Goal: Information Seeking & Learning: Learn about a topic

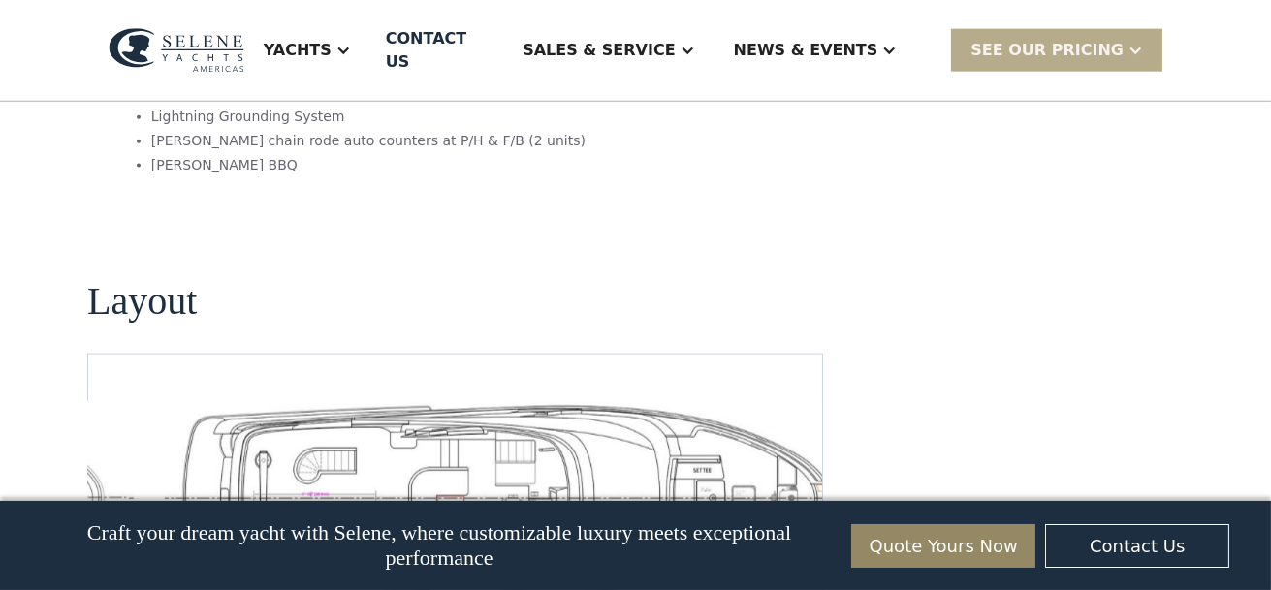
scroll to position [4164, 0]
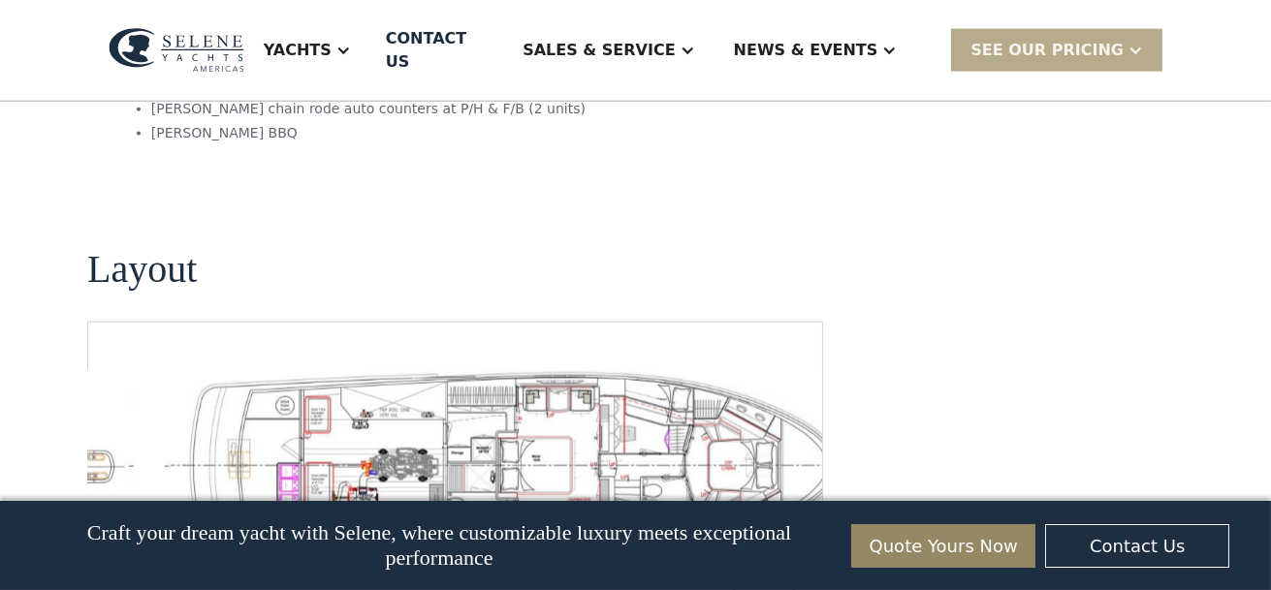
click at [596, 436] on div "No items found." at bounding box center [455, 466] width 736 height 289
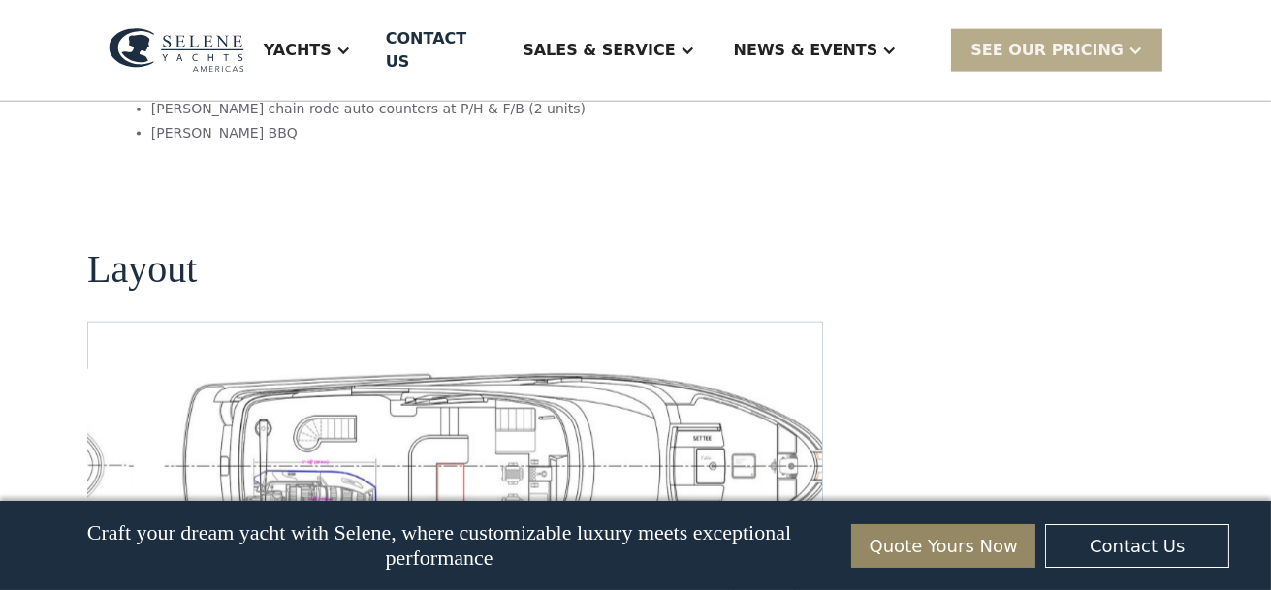
click at [798, 563] on img "Next slide" at bounding box center [791, 586] width 47 height 47
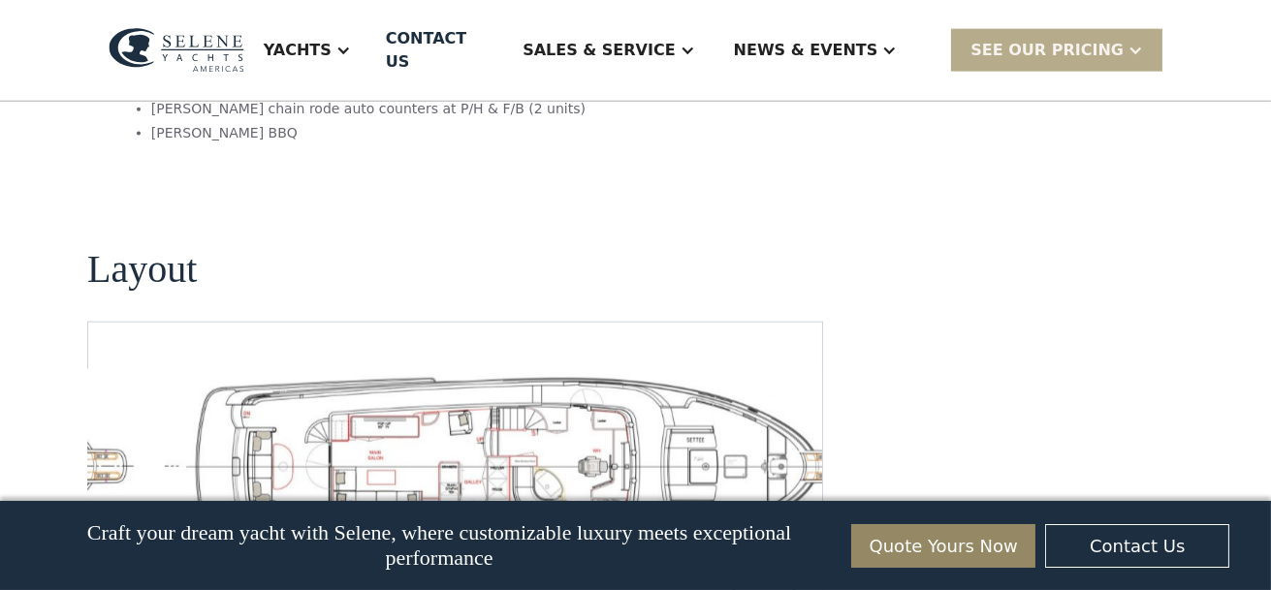
click at [732, 563] on img "Previous slide" at bounding box center [736, 586] width 47 height 47
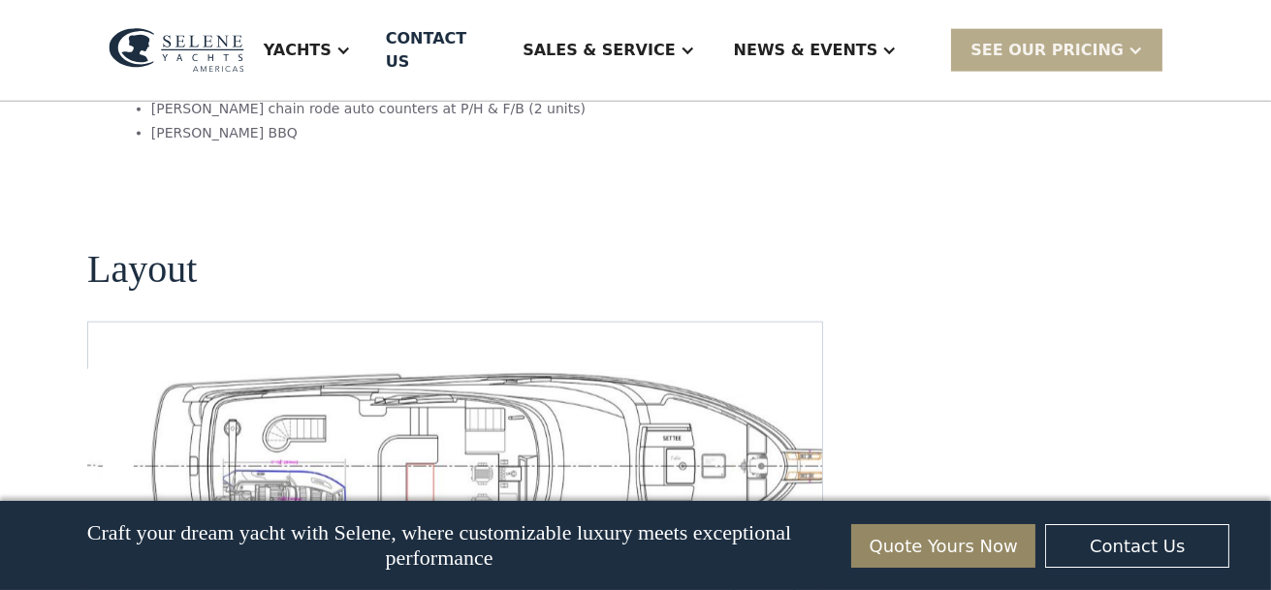
click at [732, 563] on img "Previous slide" at bounding box center [736, 586] width 47 height 47
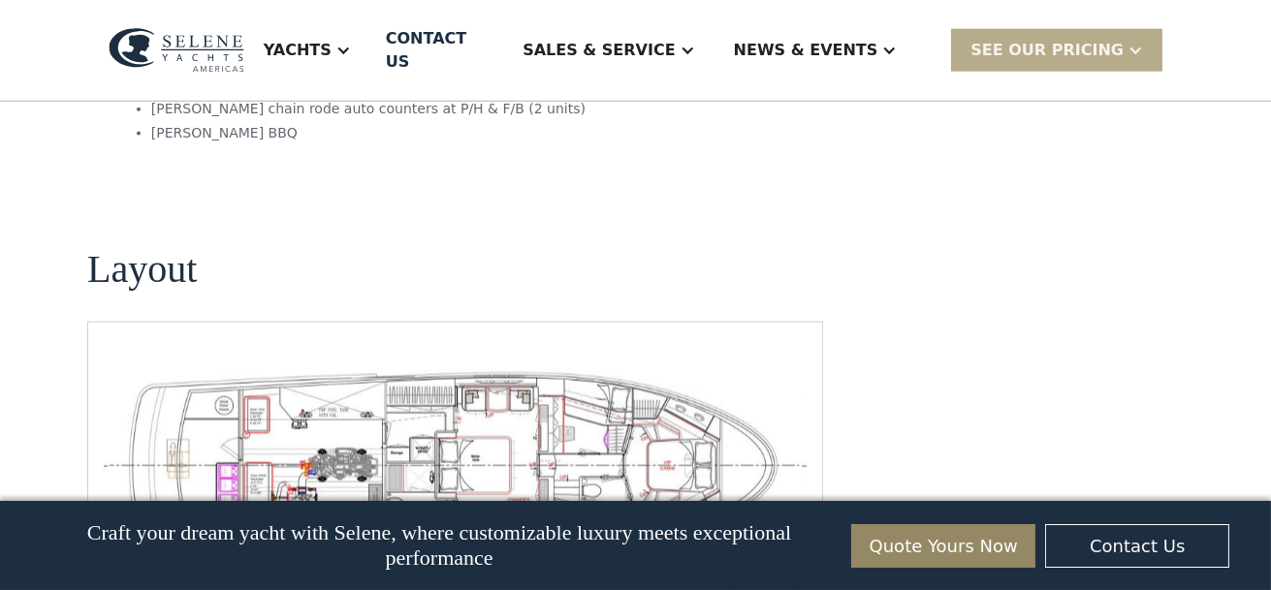
click at [493, 369] on img "open lightbox" at bounding box center [455, 466] width 703 height 194
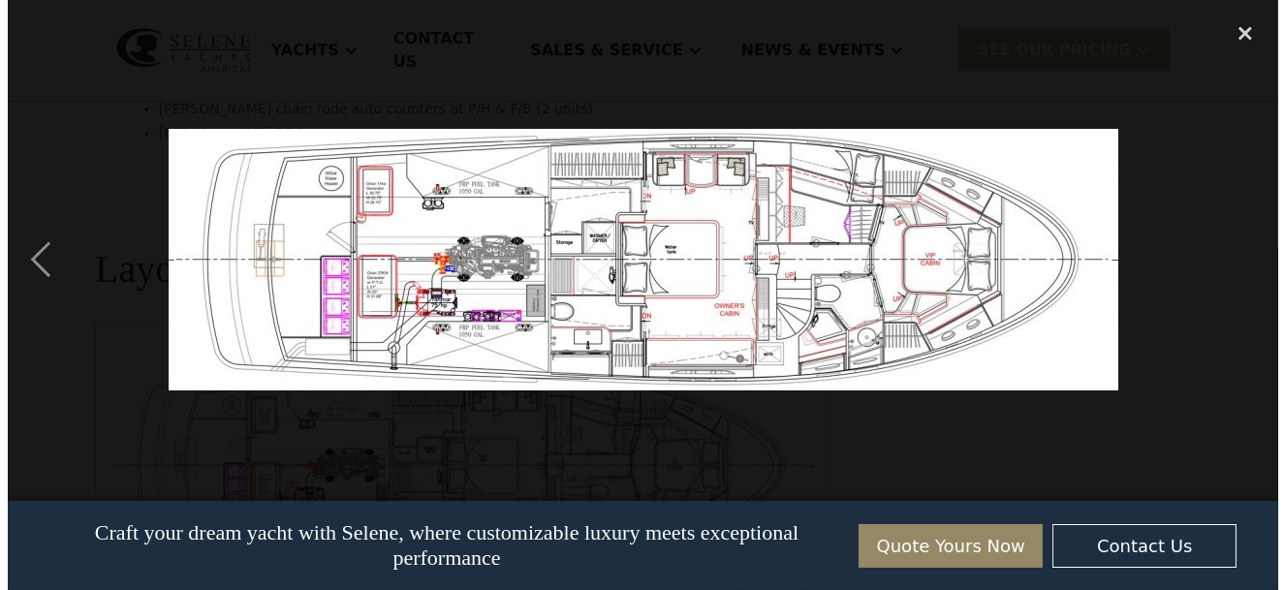
scroll to position [4172, 0]
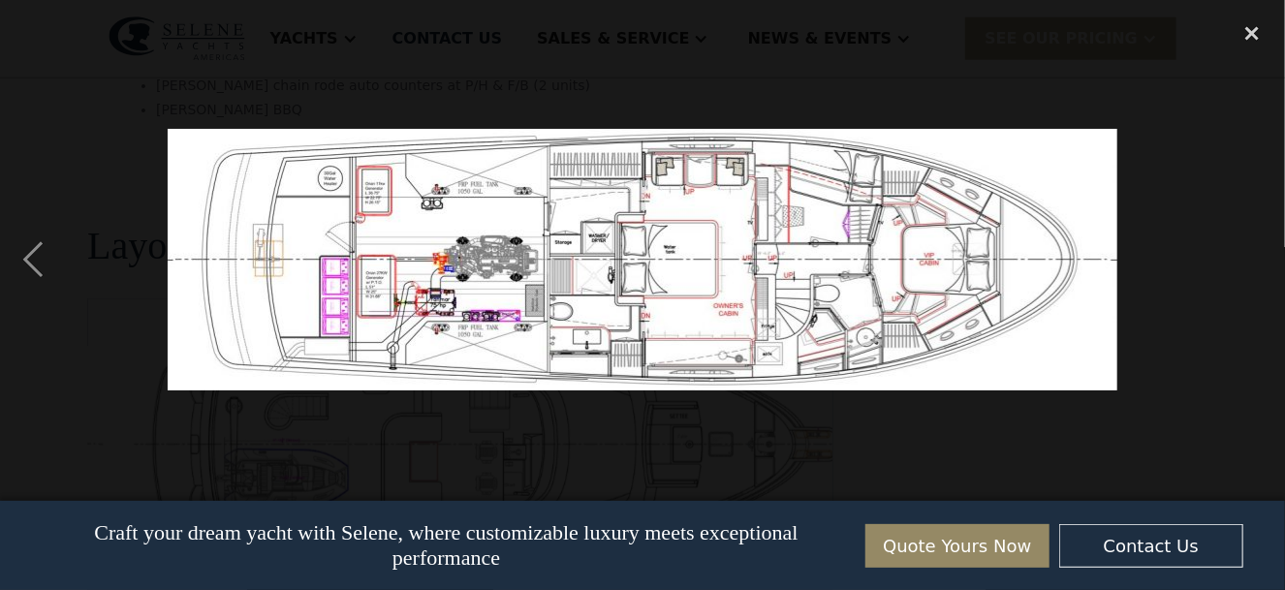
click at [1156, 309] on div at bounding box center [642, 260] width 1285 height 496
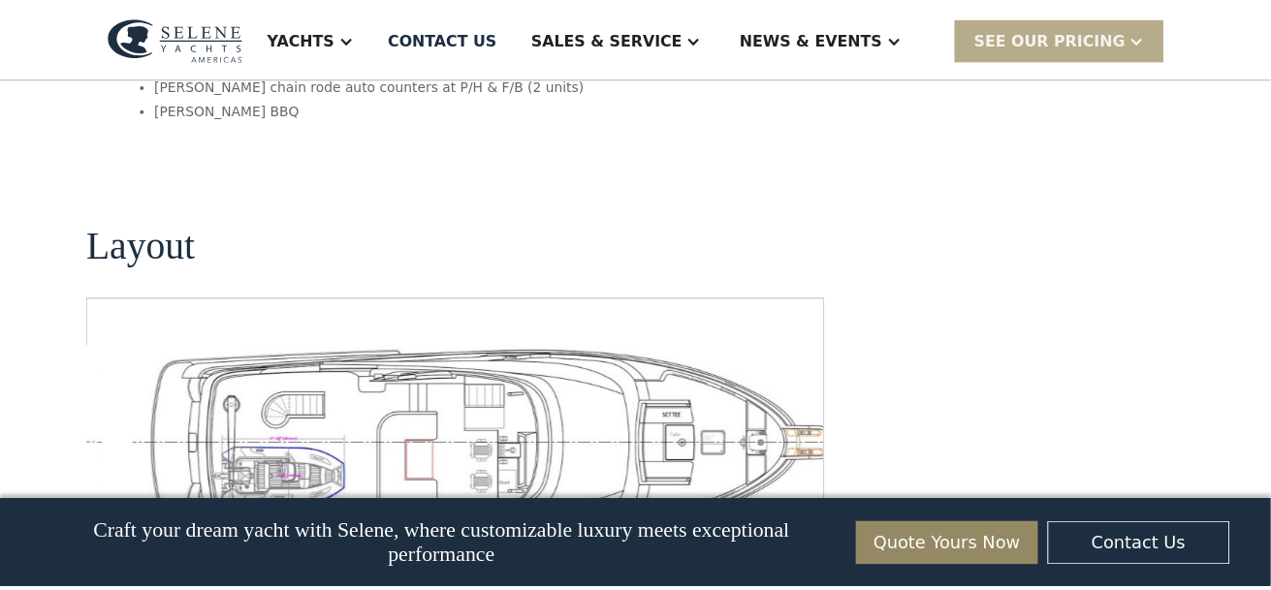
scroll to position [4164, 0]
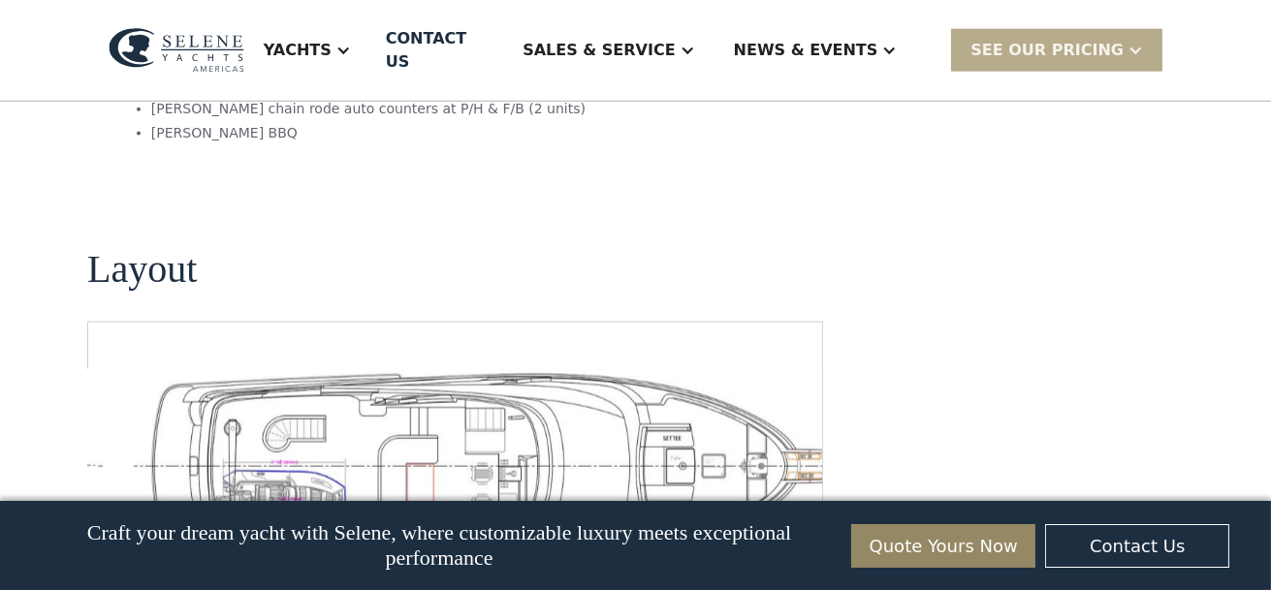
click at [514, 369] on img "open lightbox" at bounding box center [485, 466] width 703 height 194
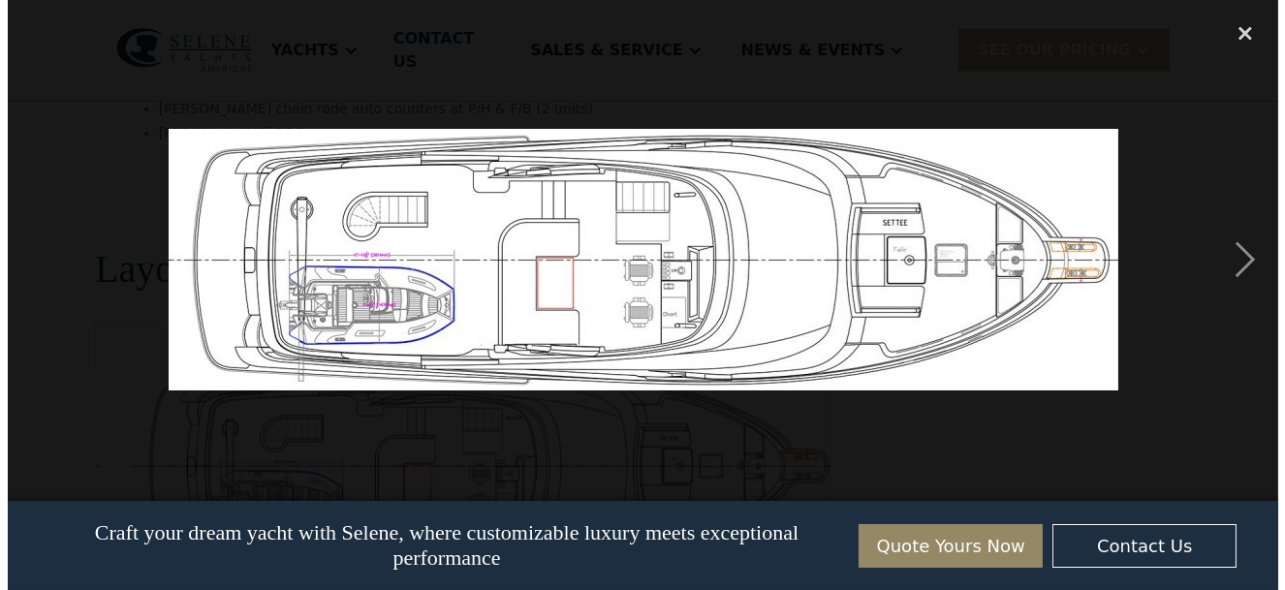
scroll to position [4172, 0]
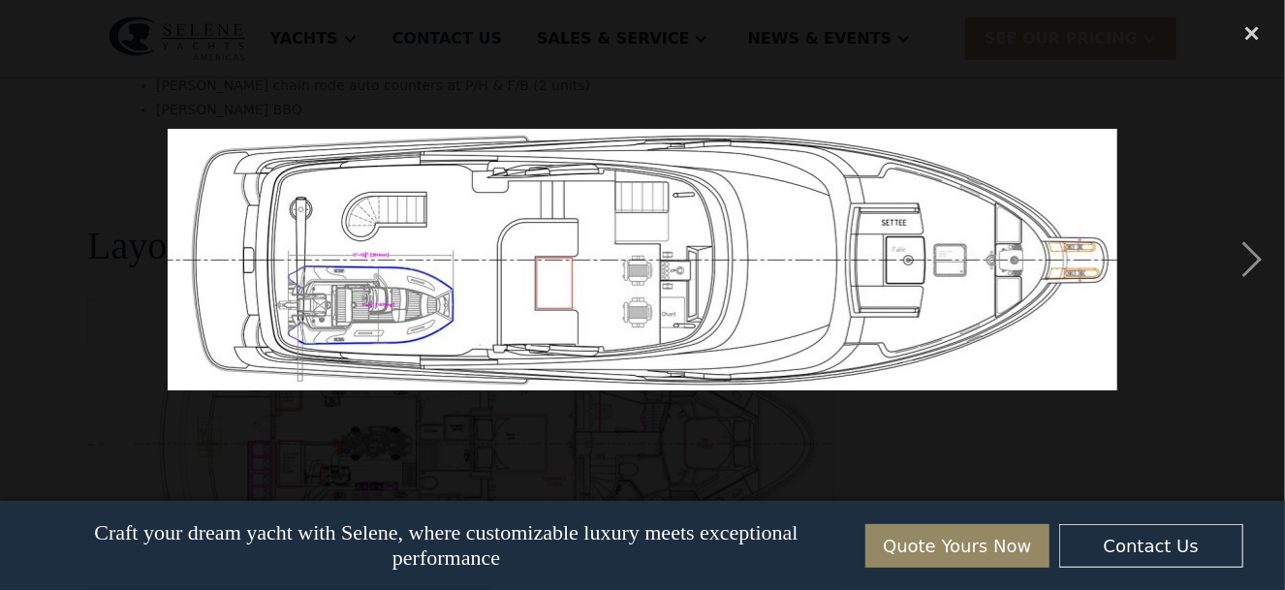
click at [716, 305] on img at bounding box center [643, 260] width 950 height 262
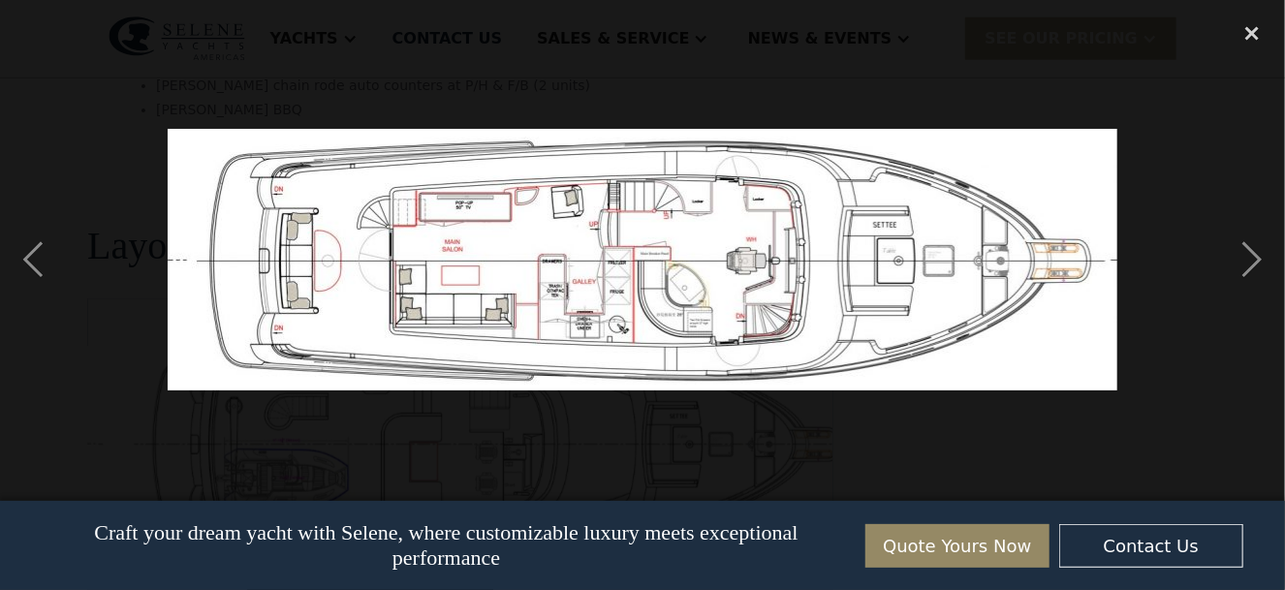
click at [690, 284] on img at bounding box center [643, 260] width 950 height 262
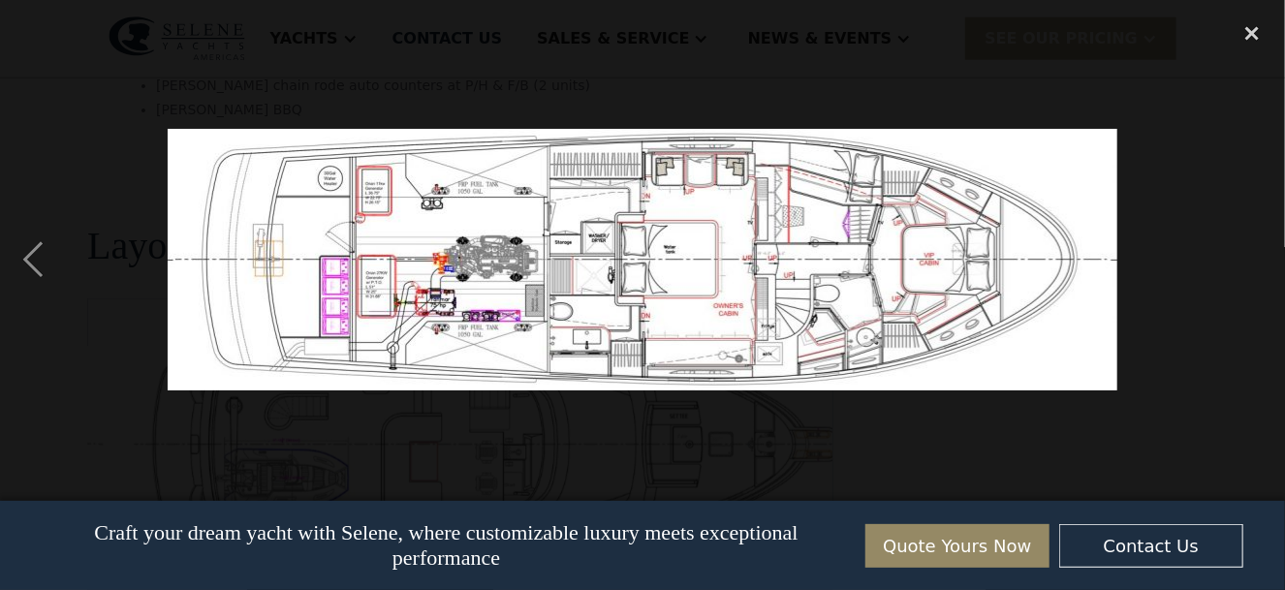
click at [670, 274] on img at bounding box center [643, 260] width 950 height 262
click at [33, 262] on div "previous image" at bounding box center [33, 260] width 66 height 496
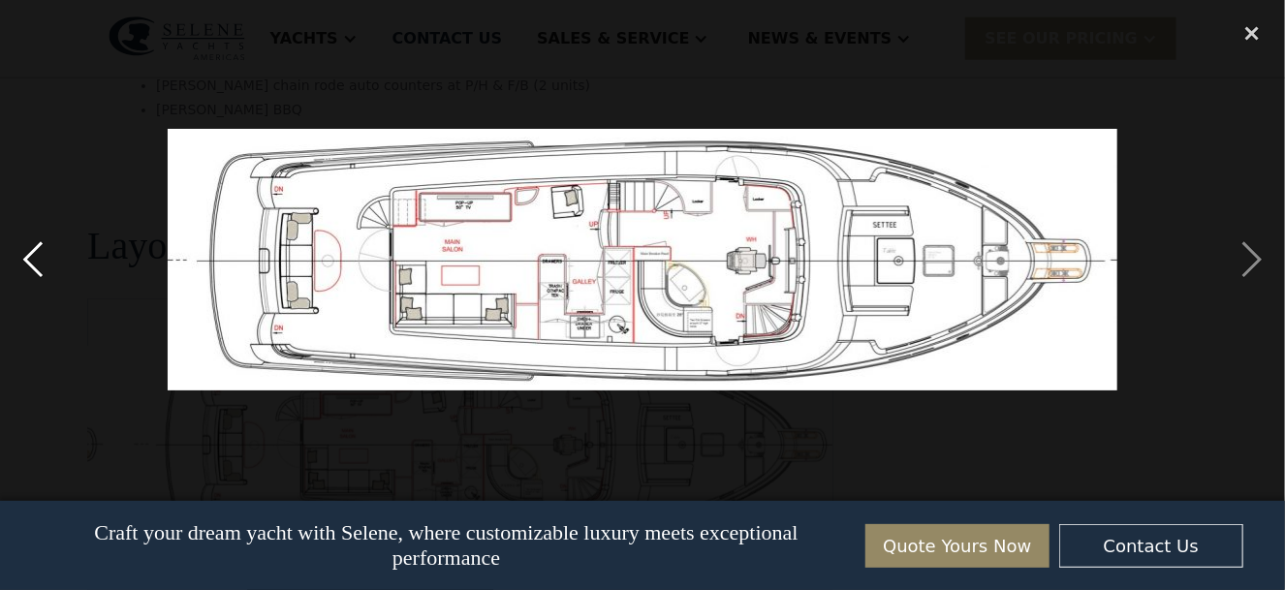
click at [33, 262] on div "previous image" at bounding box center [33, 260] width 66 height 496
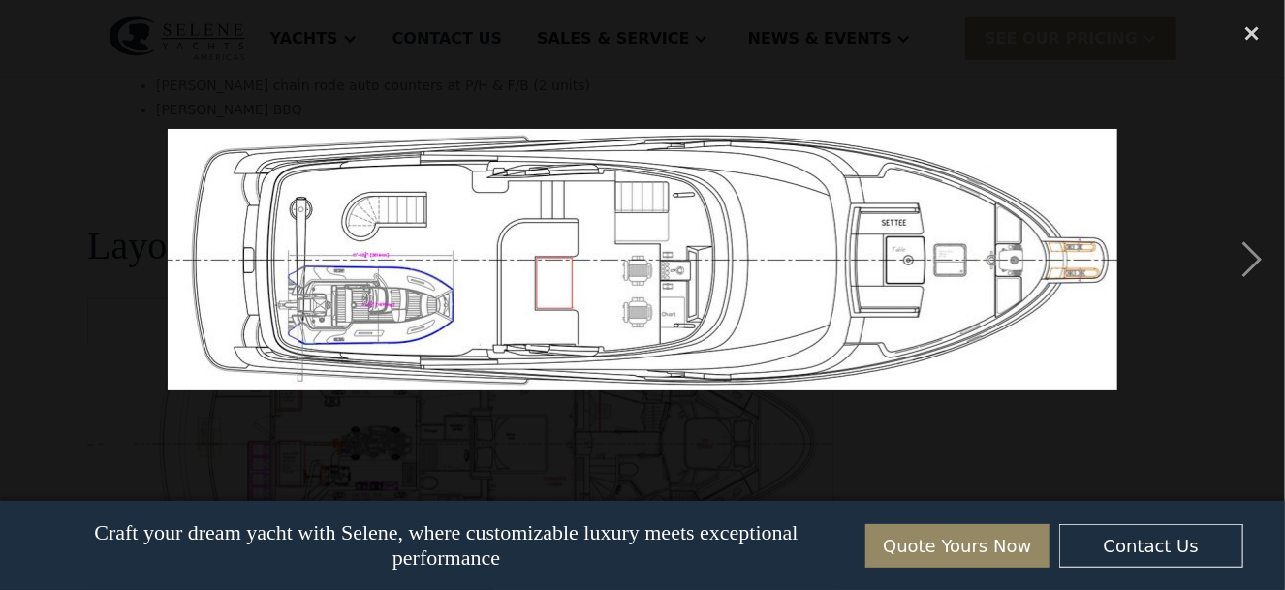
click at [33, 262] on div "previous image" at bounding box center [33, 260] width 66 height 496
click at [1255, 37] on div "close lightbox" at bounding box center [1252, 33] width 66 height 43
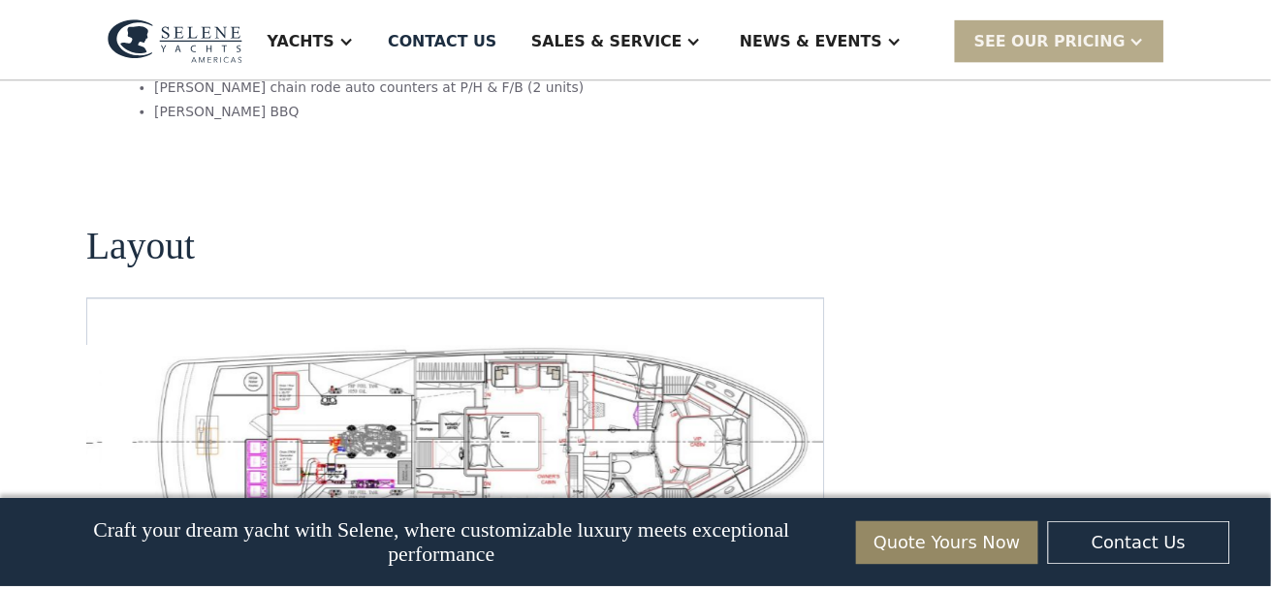
scroll to position [4164, 0]
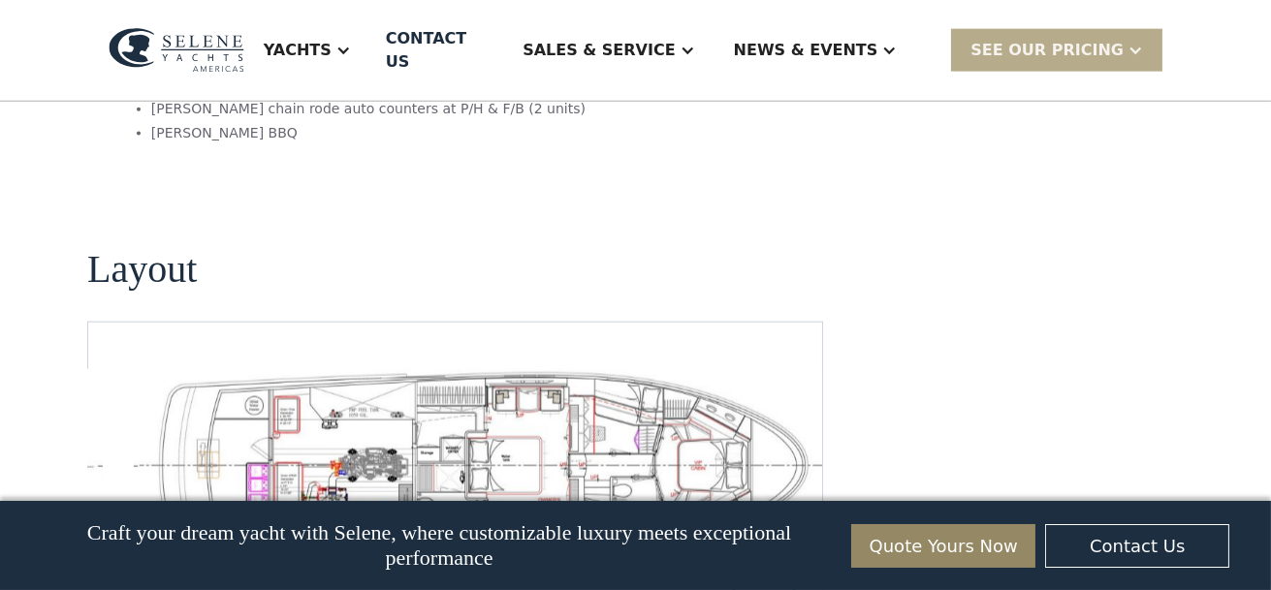
click at [797, 563] on img "Next slide" at bounding box center [791, 586] width 47 height 47
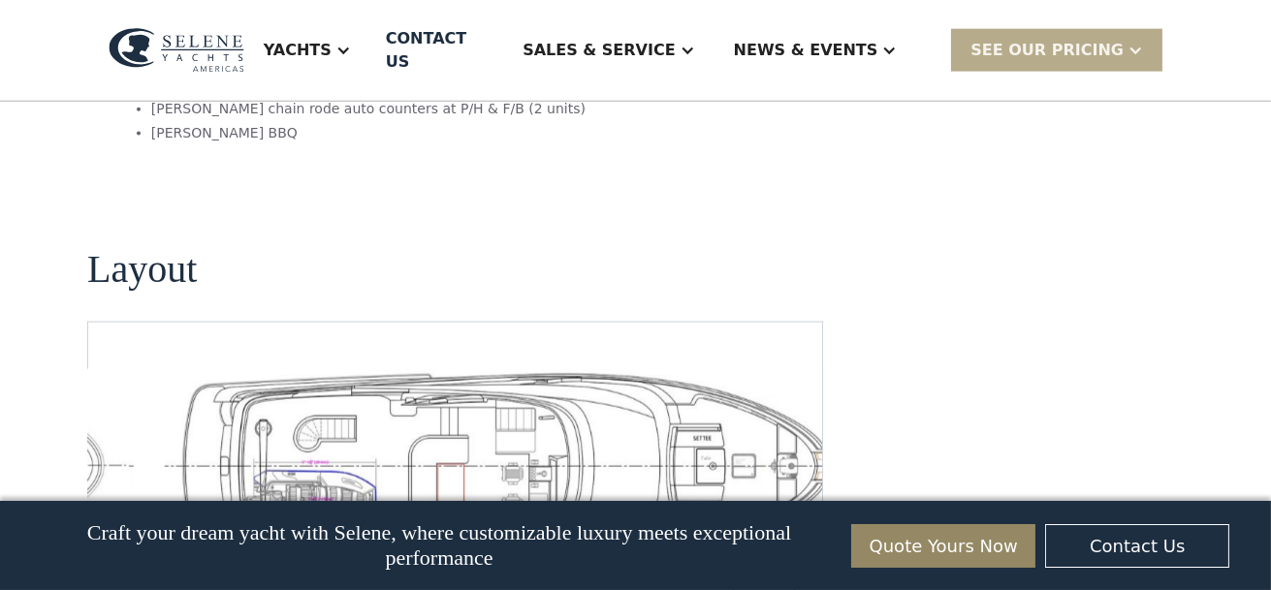
click at [797, 563] on img "Next slide" at bounding box center [791, 586] width 47 height 47
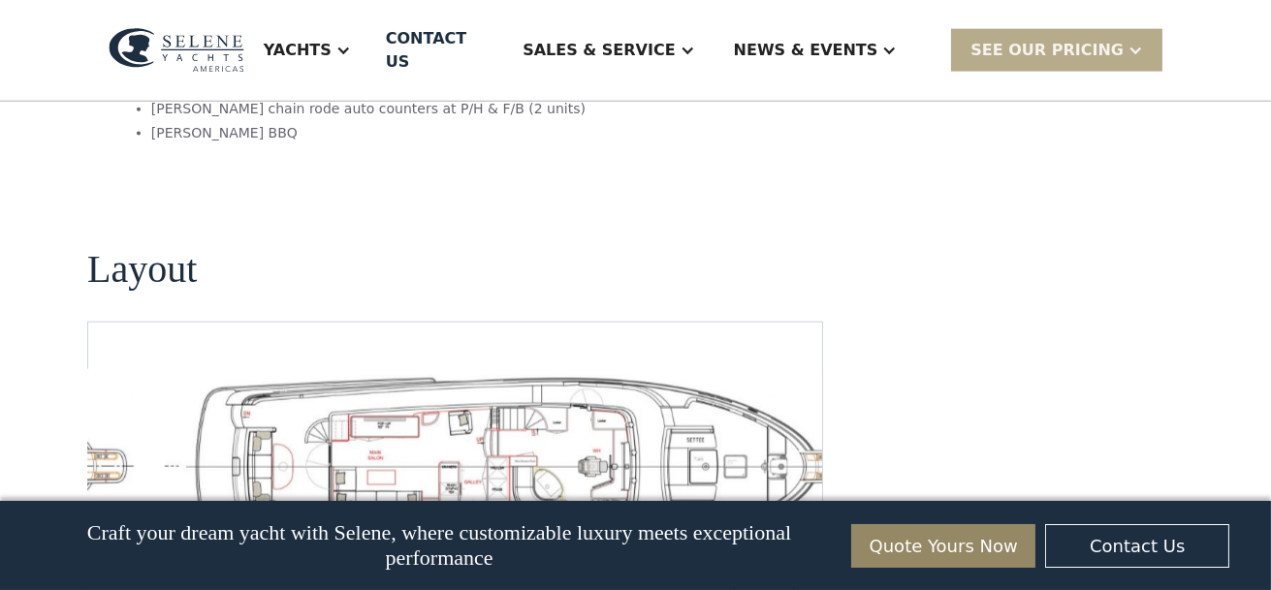
click at [797, 563] on img "Next slide" at bounding box center [791, 586] width 47 height 47
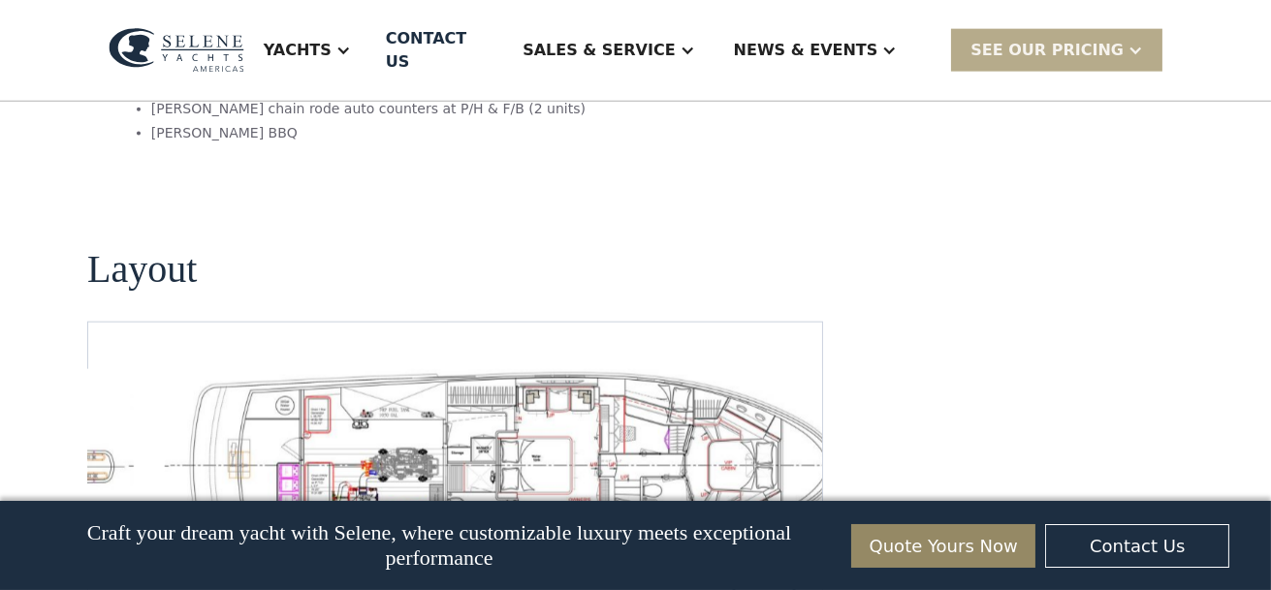
click at [797, 563] on img "Next slide" at bounding box center [791, 586] width 47 height 47
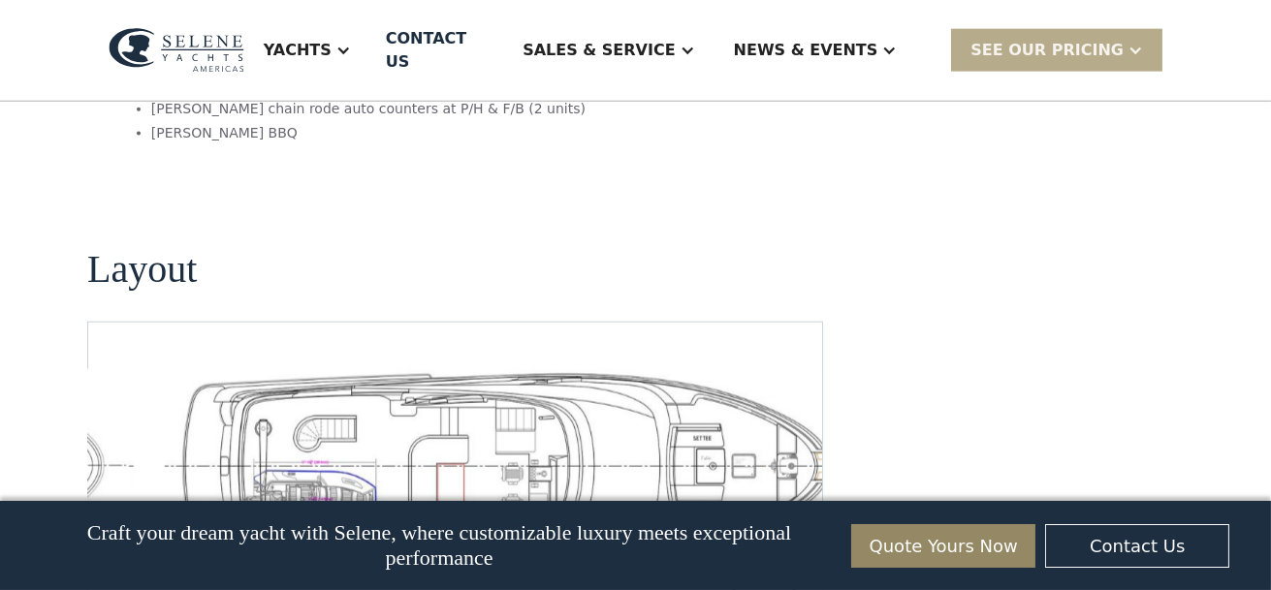
click at [797, 563] on img "Next slide" at bounding box center [791, 586] width 47 height 47
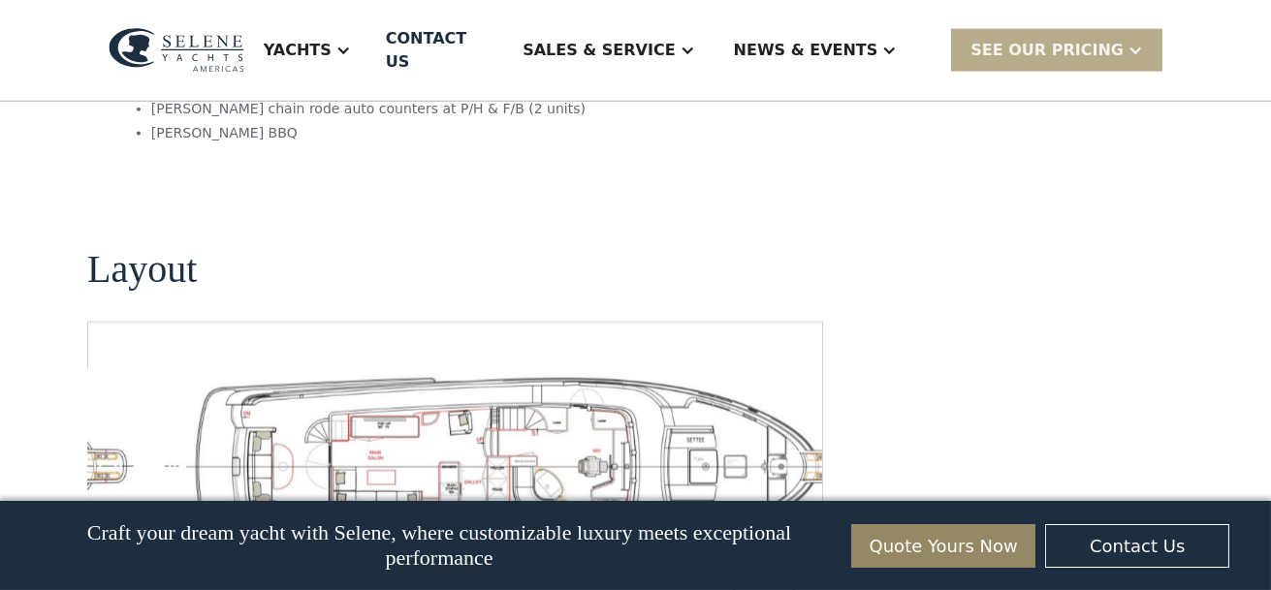
click at [797, 563] on img "Next slide" at bounding box center [791, 586] width 47 height 47
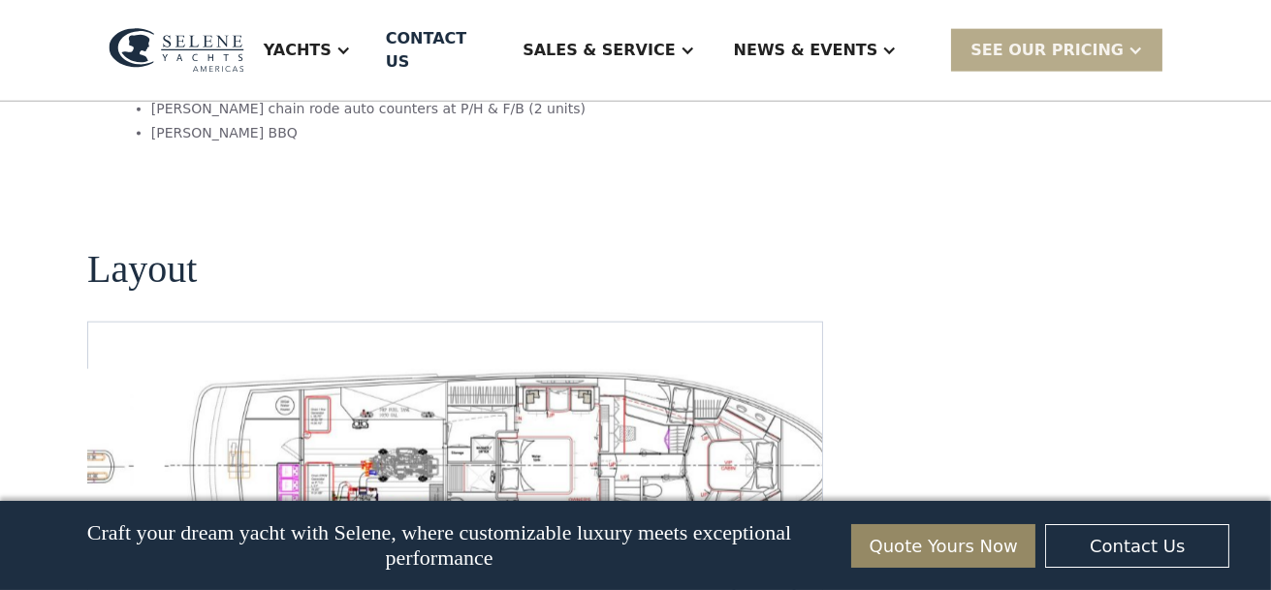
click at [797, 563] on img "Next slide" at bounding box center [791, 586] width 47 height 47
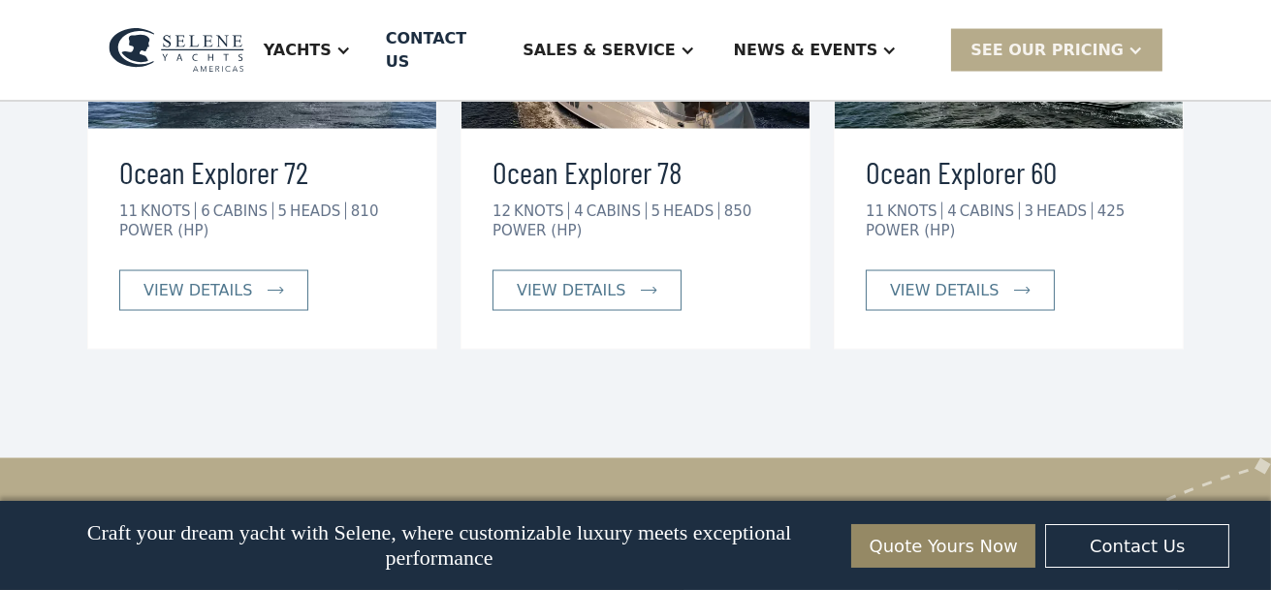
scroll to position [4937, 0]
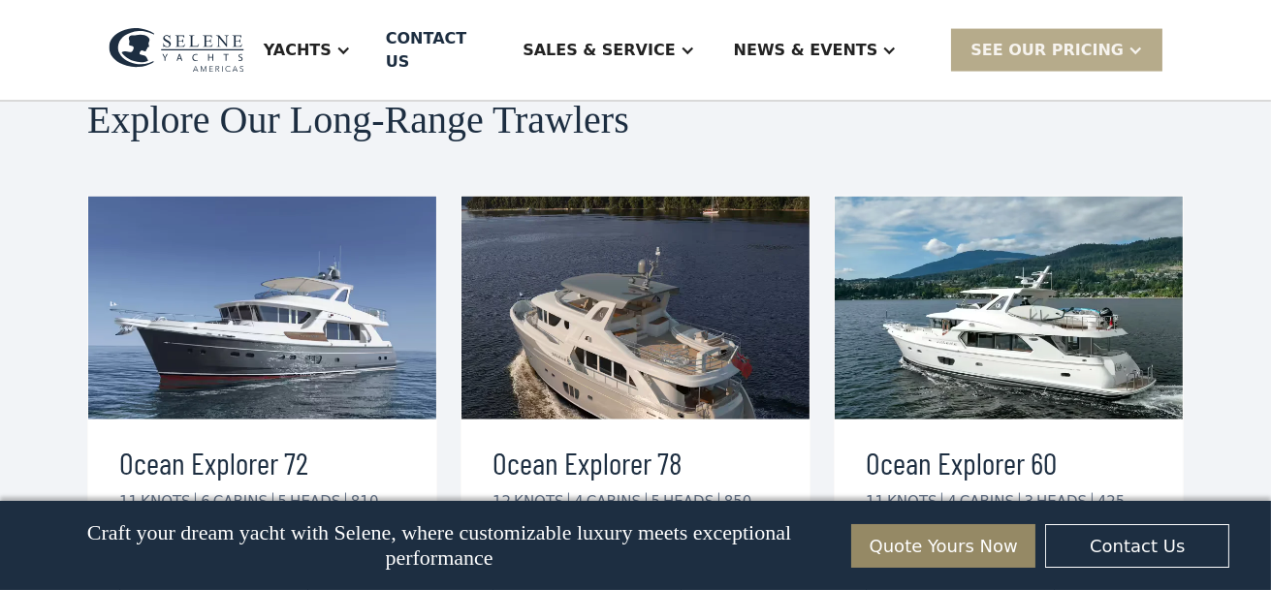
click at [227, 570] on div "view details" at bounding box center [197, 581] width 109 height 23
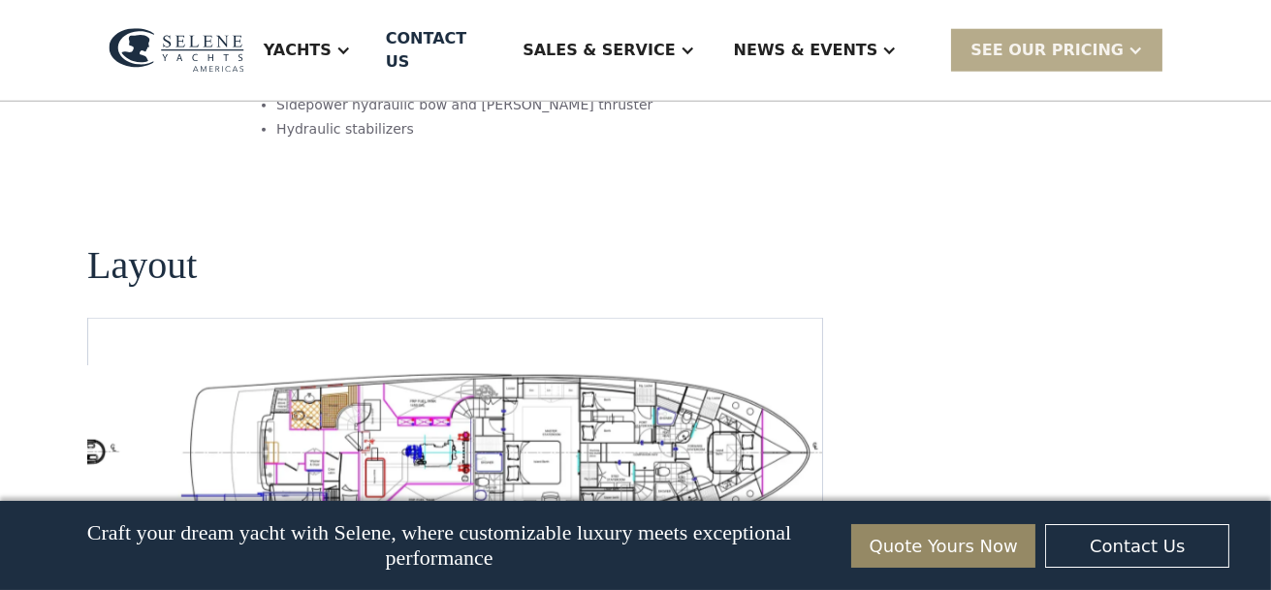
scroll to position [3392, 0]
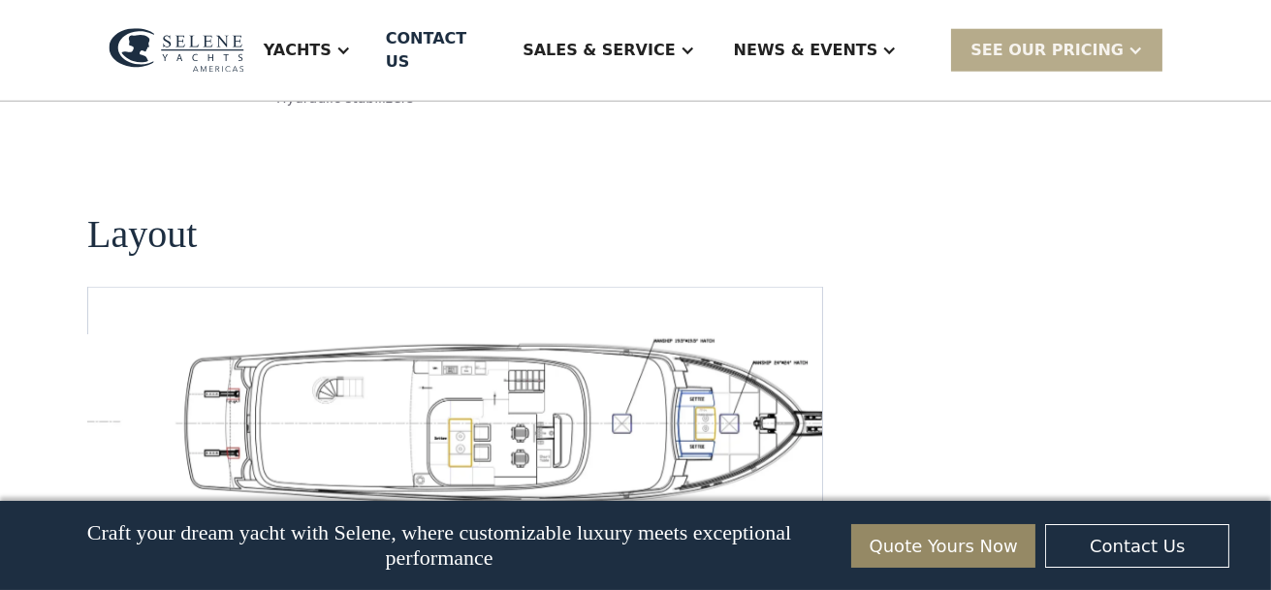
click at [738, 507] on img "Previous slide" at bounding box center [736, 530] width 47 height 47
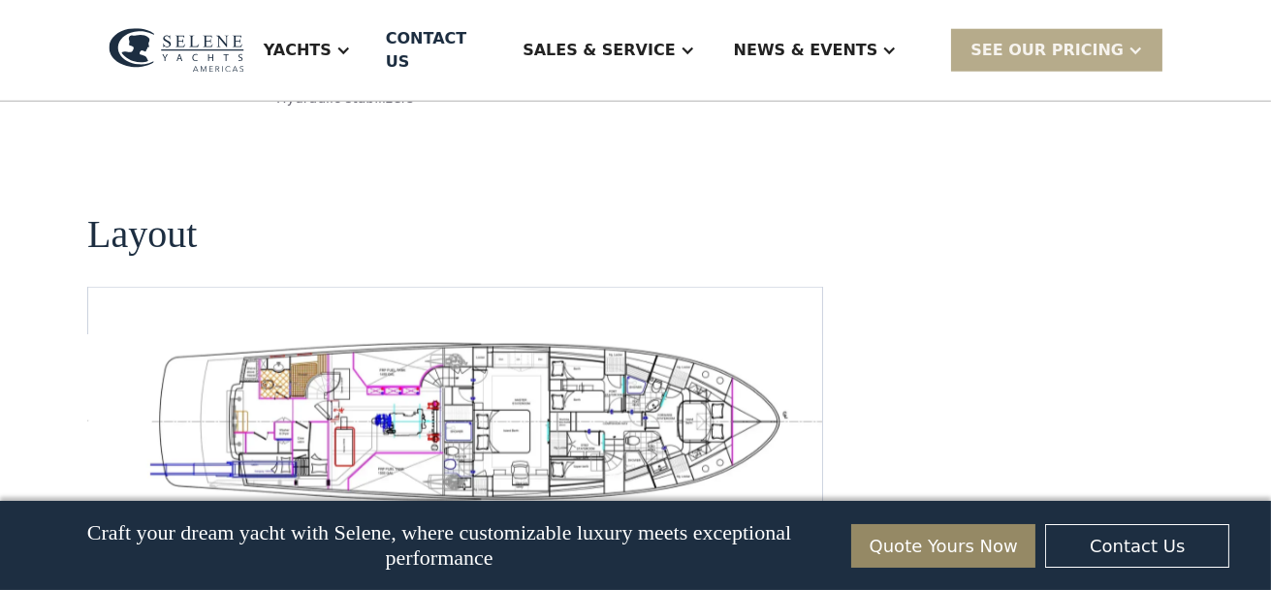
click at [603, 369] on img "open lightbox" at bounding box center [485, 420] width 703 height 172
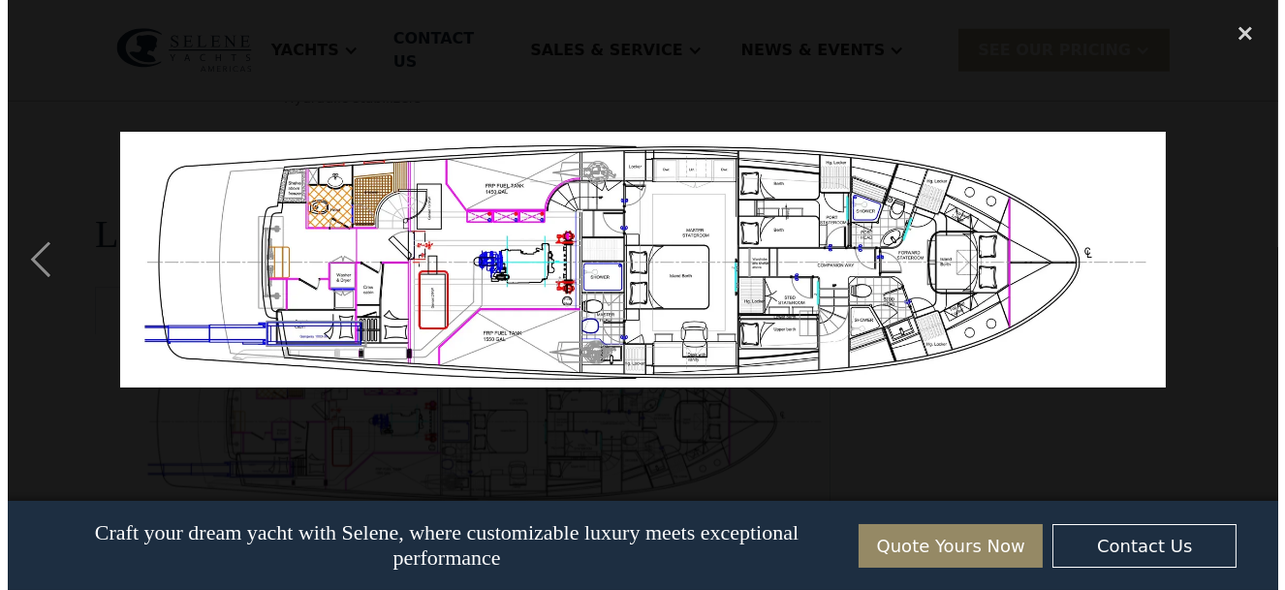
scroll to position [3402, 0]
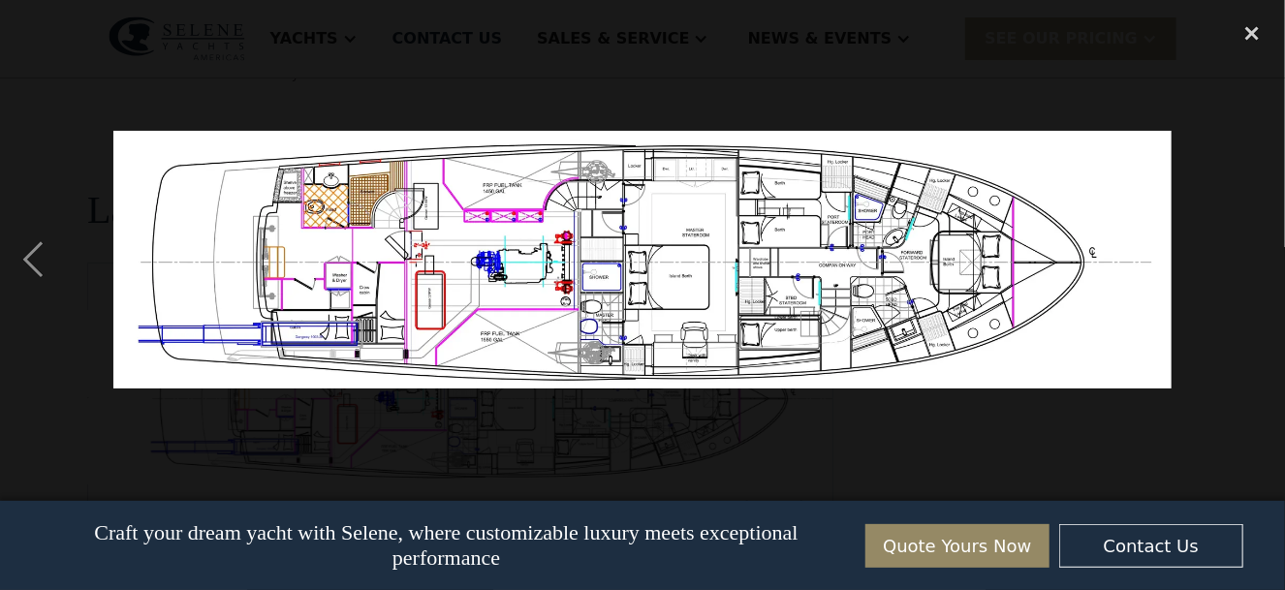
click at [943, 301] on img at bounding box center [642, 260] width 1058 height 258
click at [886, 277] on img at bounding box center [642, 260] width 1058 height 258
click at [38, 263] on div "previous image" at bounding box center [33, 260] width 66 height 496
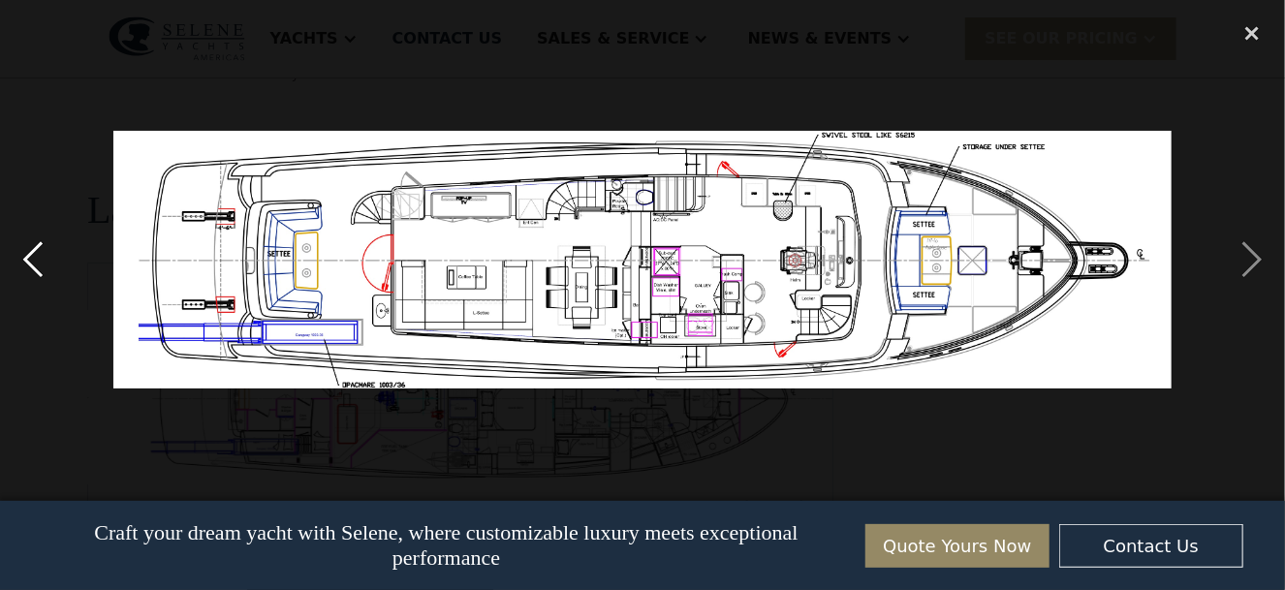
click at [38, 262] on div "previous image" at bounding box center [33, 260] width 66 height 496
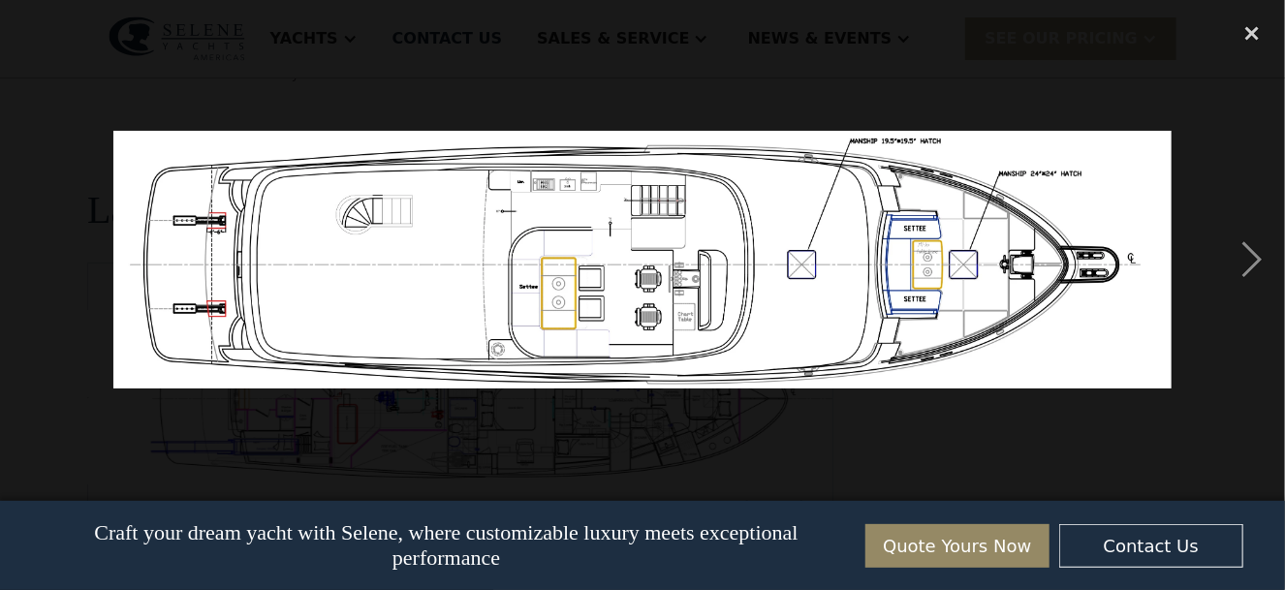
click at [38, 262] on div "previous image" at bounding box center [33, 260] width 66 height 496
click at [1251, 262] on div "next image" at bounding box center [1252, 260] width 66 height 496
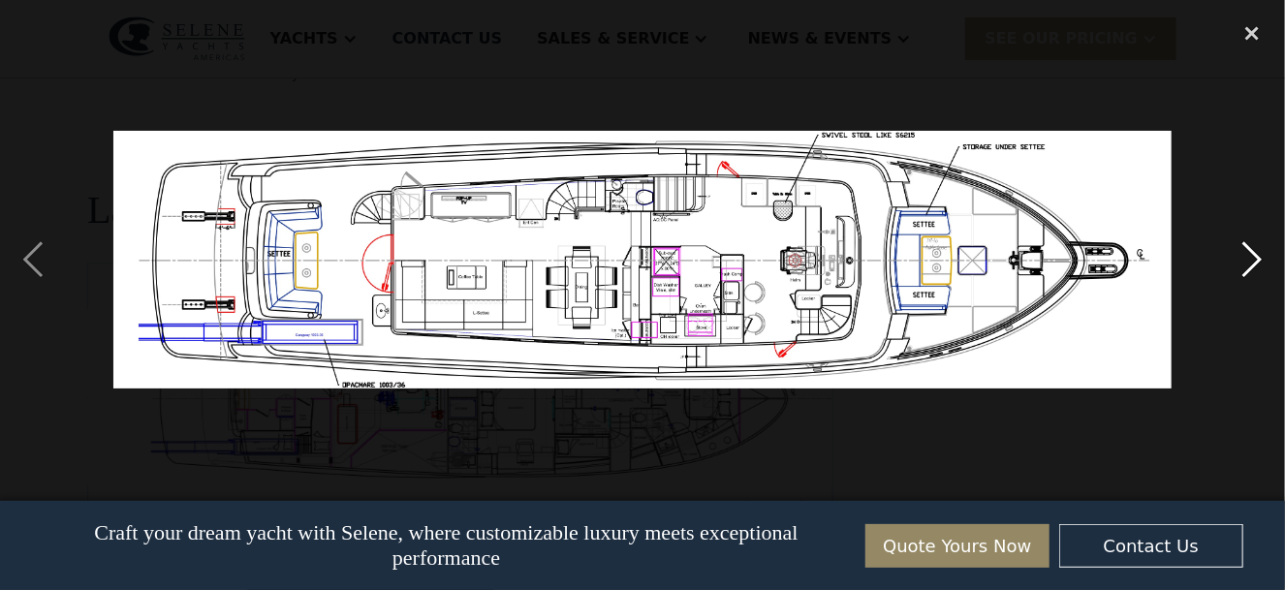
click at [1251, 262] on div "next image" at bounding box center [1252, 260] width 66 height 496
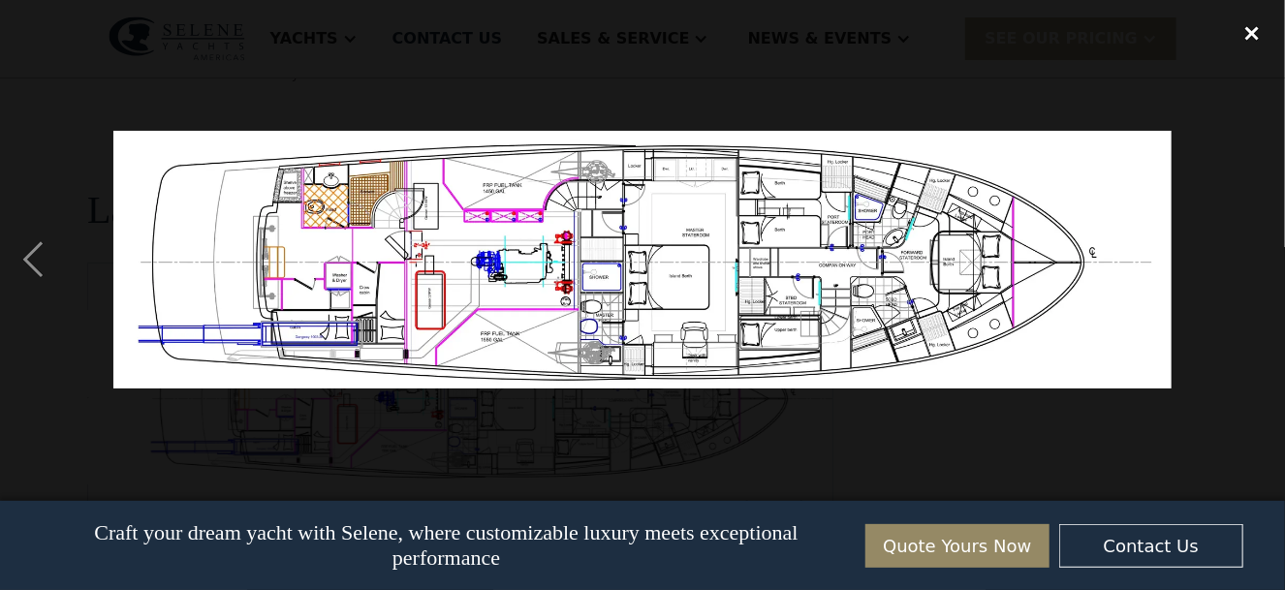
click at [1248, 33] on div "close lightbox" at bounding box center [1252, 33] width 66 height 43
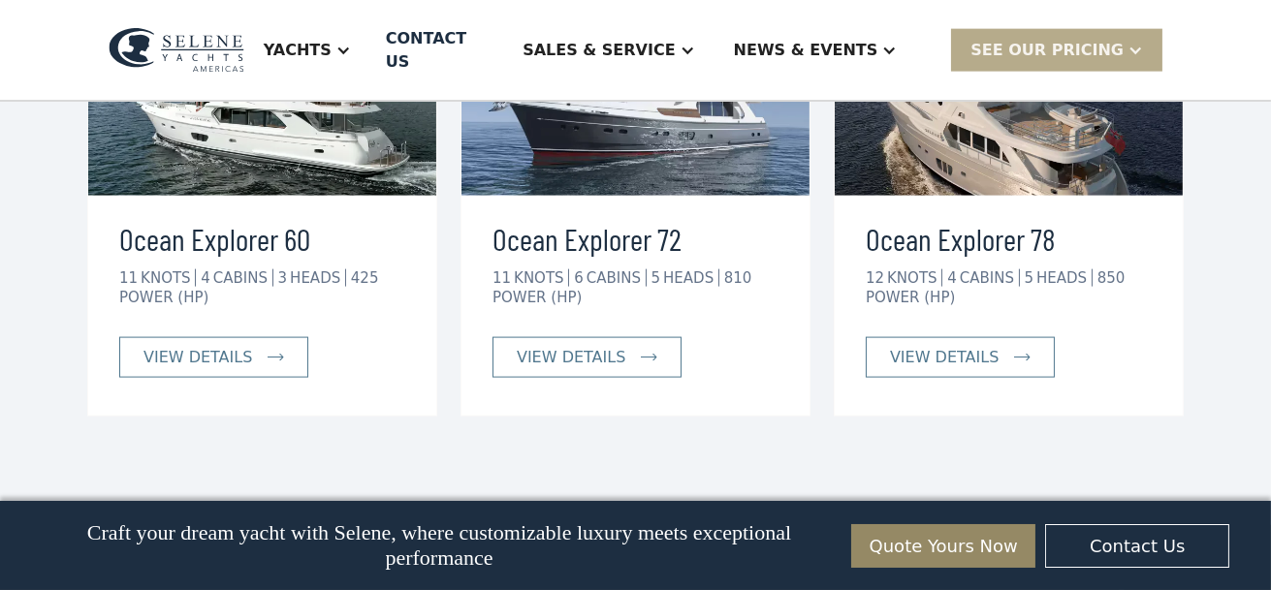
scroll to position [3752, 0]
